Goal: Task Accomplishment & Management: Use online tool/utility

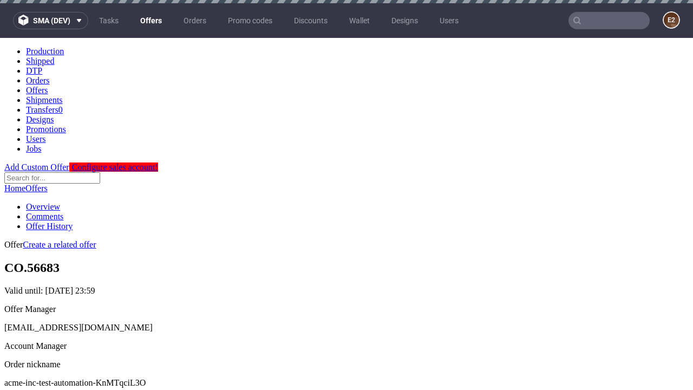
scroll to position [3, 0]
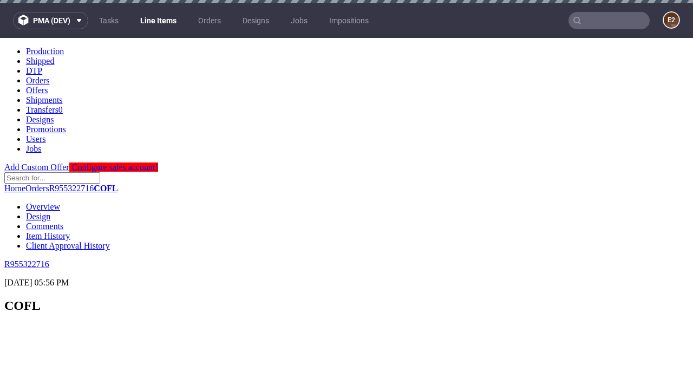
scroll to position [1733, 0]
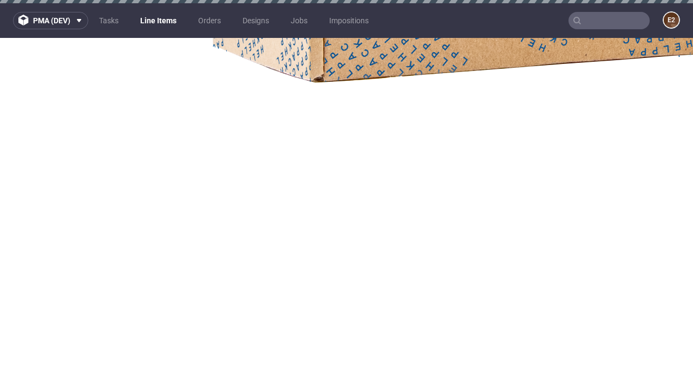
select select "accepted"
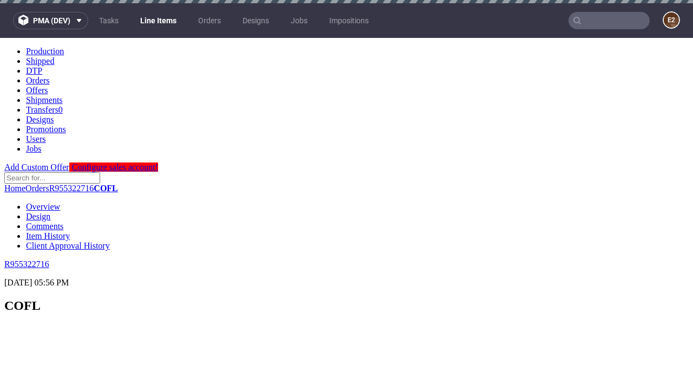
select select "received"
select select "accepted_dtp_issue_reprint"
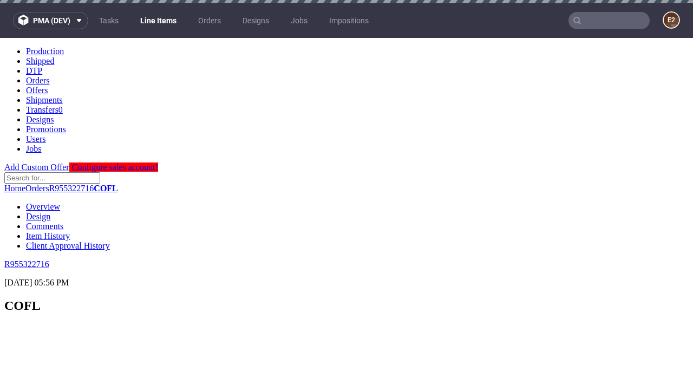
scroll to position [1058, 0]
